Goal: Information Seeking & Learning: Learn about a topic

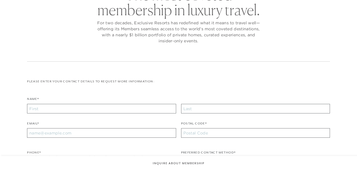
checkbox input "false"
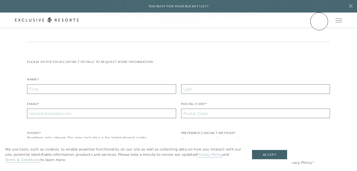
click at [0, 0] on link "Member Login" at bounding box center [0, 0] width 0 height 0
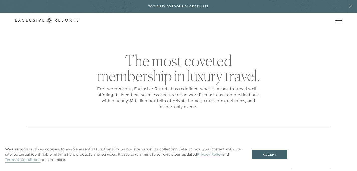
click at [351, 8] on icon at bounding box center [351, 6] width 10 height 4
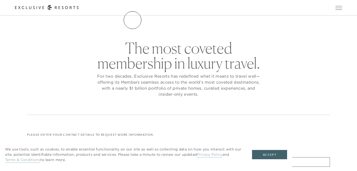
click at [0, 0] on link "The Collection" at bounding box center [0, 0] width 0 height 0
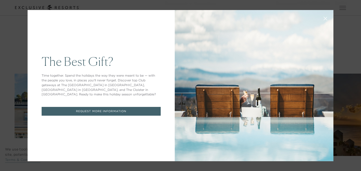
click at [324, 19] on icon at bounding box center [325, 18] width 3 height 3
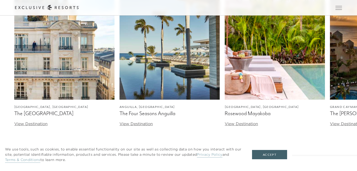
scroll to position [1448, 0]
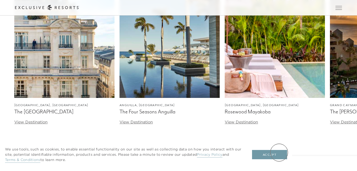
click at [279, 153] on button "Accept" at bounding box center [269, 155] width 35 height 10
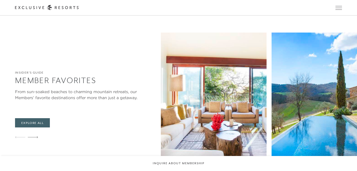
scroll to position [661, 0]
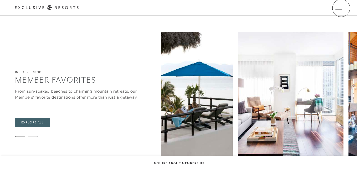
click at [0, 0] on icon at bounding box center [0, 0] width 0 height 0
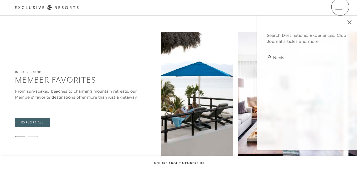
type input "Nevis"
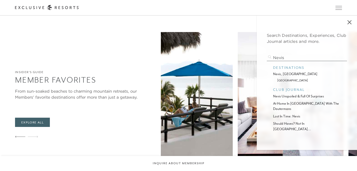
click at [285, 80] on p "[GEOGRAPHIC_DATA]" at bounding box center [307, 80] width 60 height 5
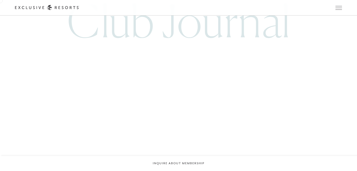
scroll to position [1156, 0]
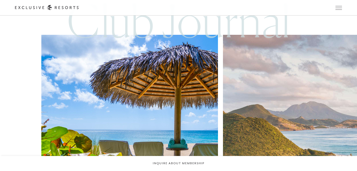
scroll to position [1156, 0]
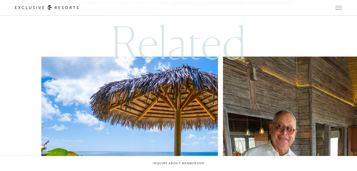
scroll to position [1749, 0]
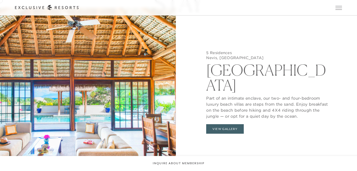
scroll to position [1872, 0]
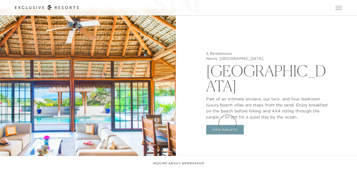
click at [228, 125] on button "View Gallery" at bounding box center [225, 130] width 38 height 10
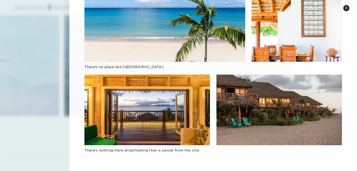
scroll to position [2093, 0]
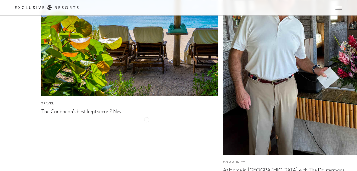
scroll to position [1885, 0]
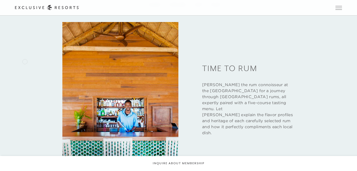
scroll to position [681, 0]
